Goal: Information Seeking & Learning: Learn about a topic

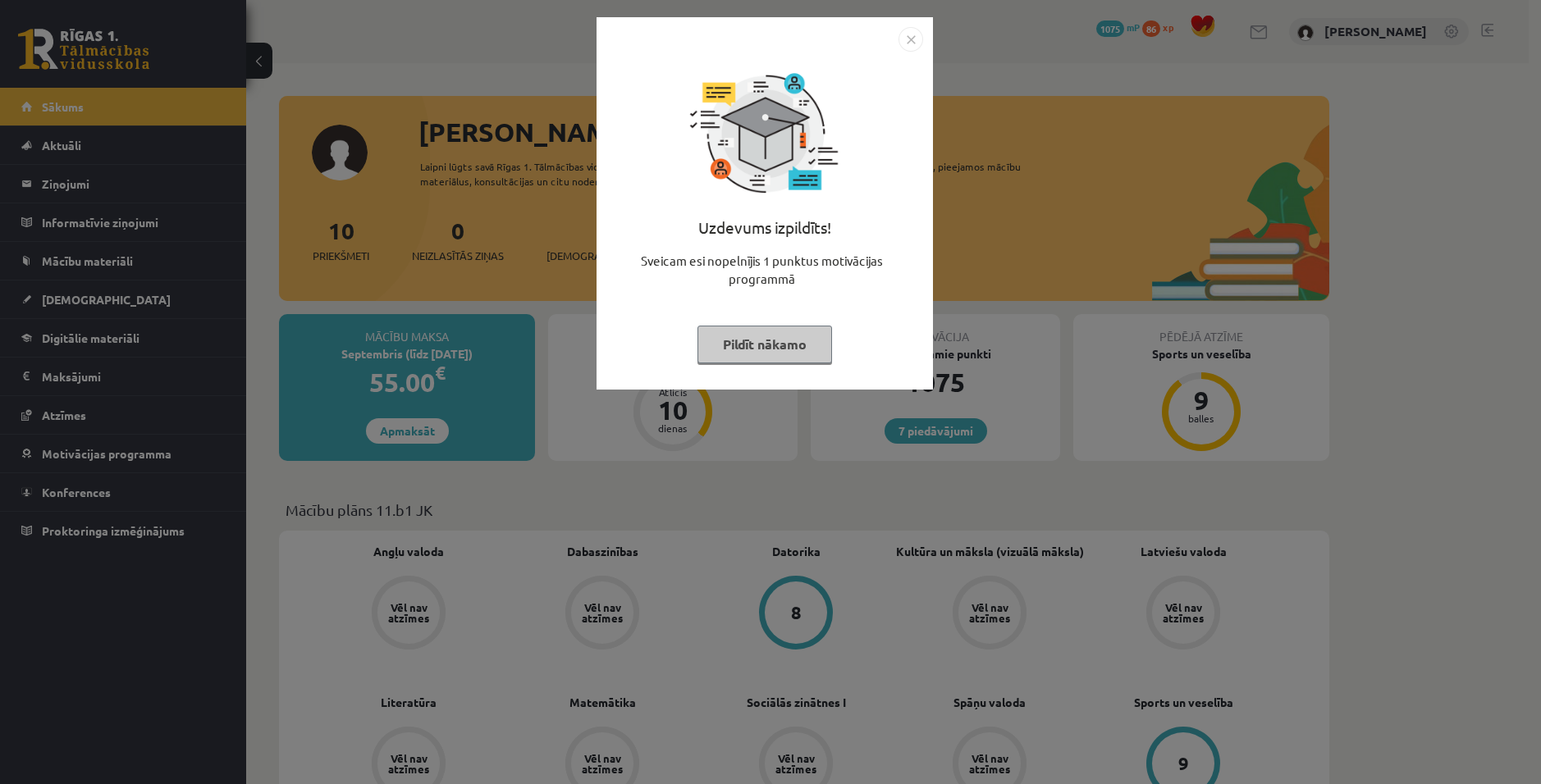
click at [915, 34] on img "Close" at bounding box center [910, 39] width 24 height 24
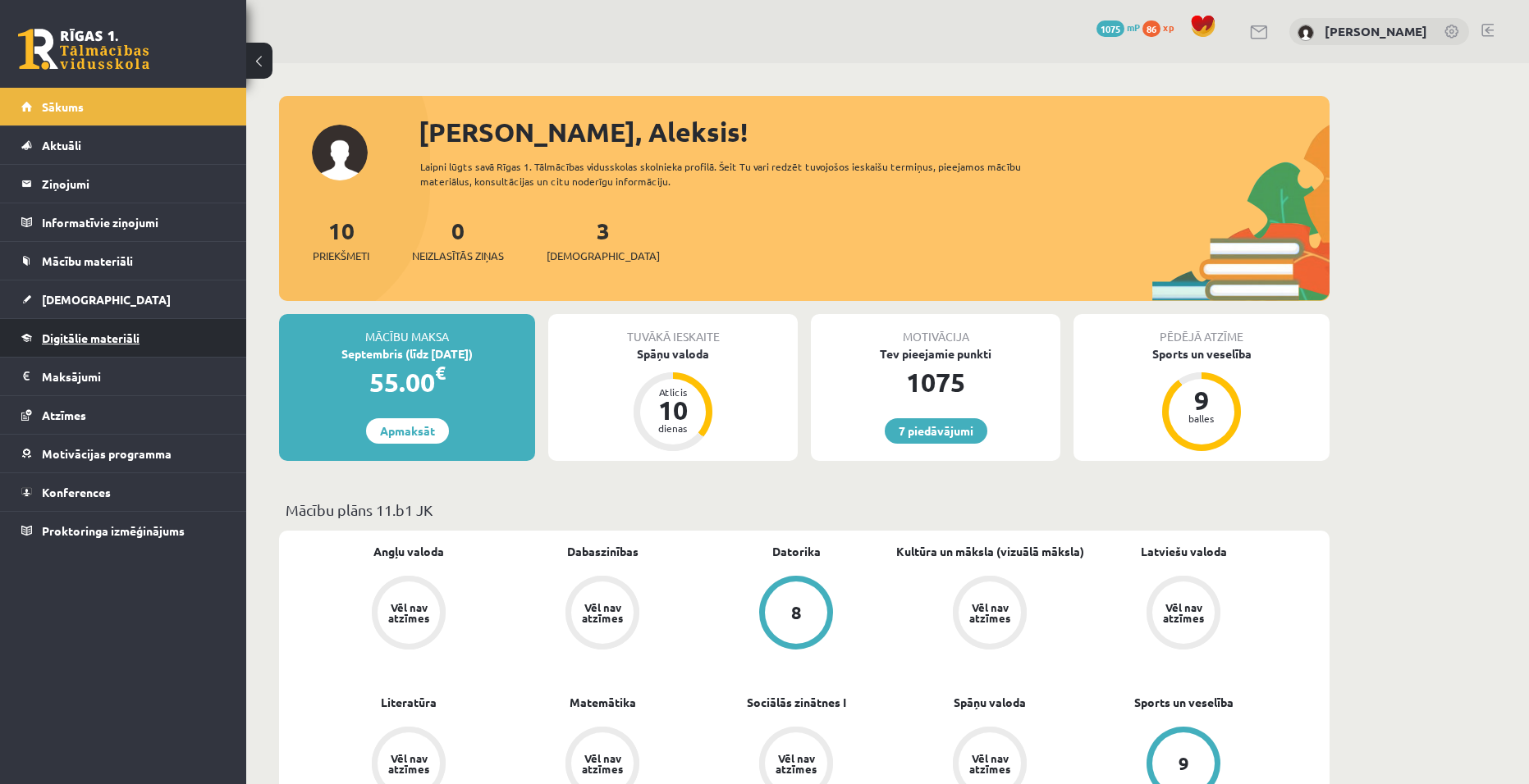
click at [45, 326] on link "Digitālie materiāli" at bounding box center [123, 338] width 205 height 37
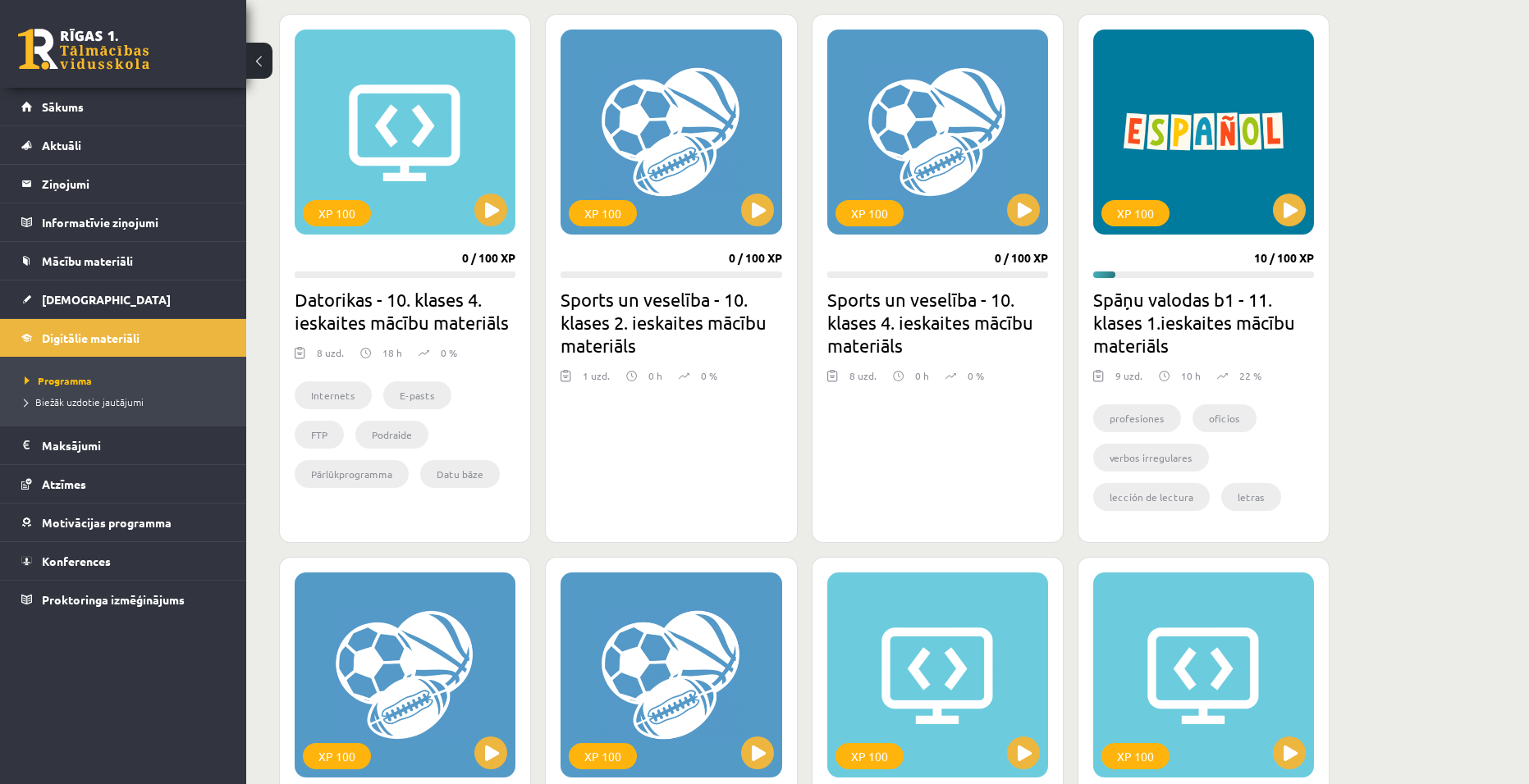
scroll to position [492, 0]
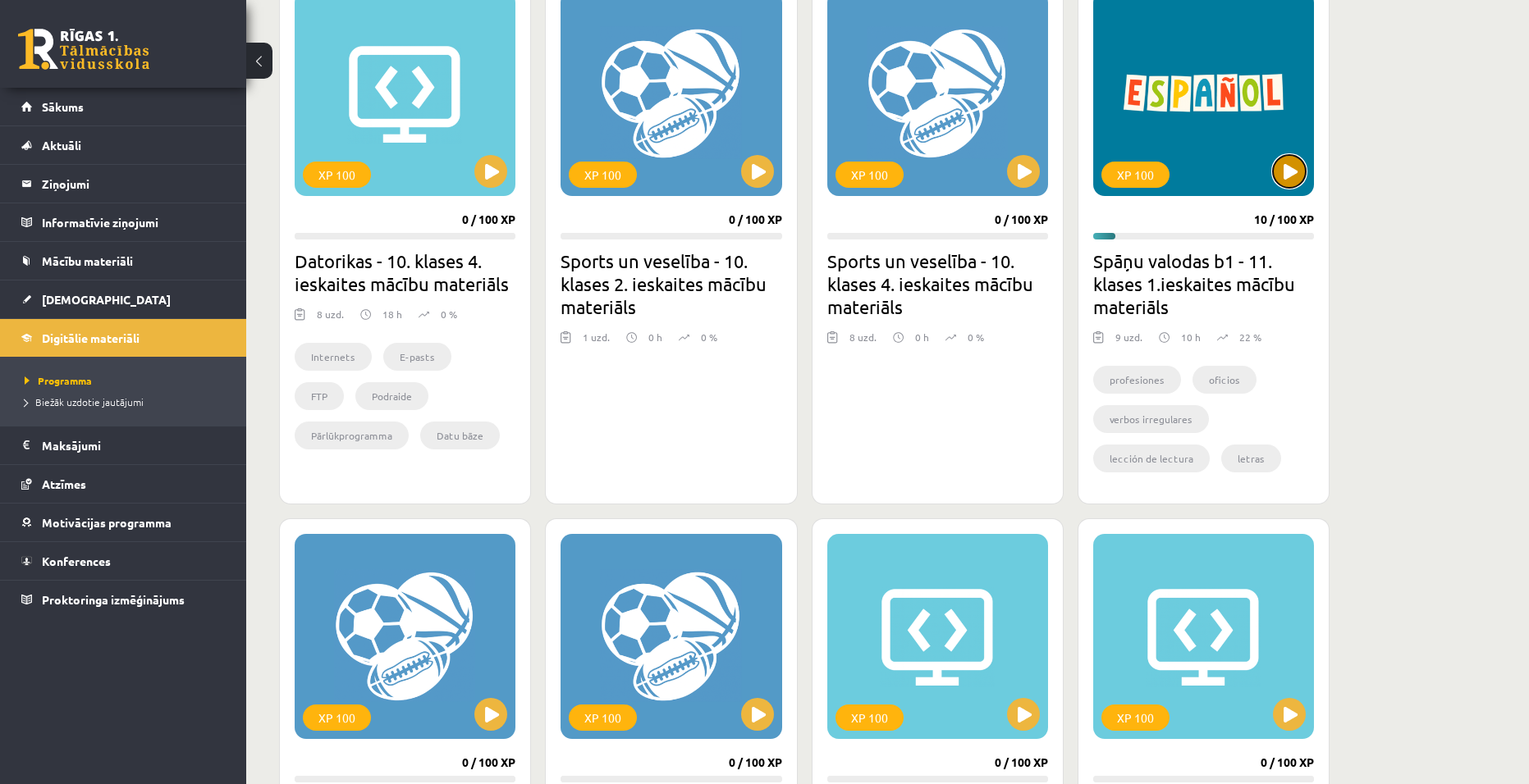
click at [1302, 180] on button at bounding box center [1289, 171] width 33 height 33
